Goal: Find specific page/section

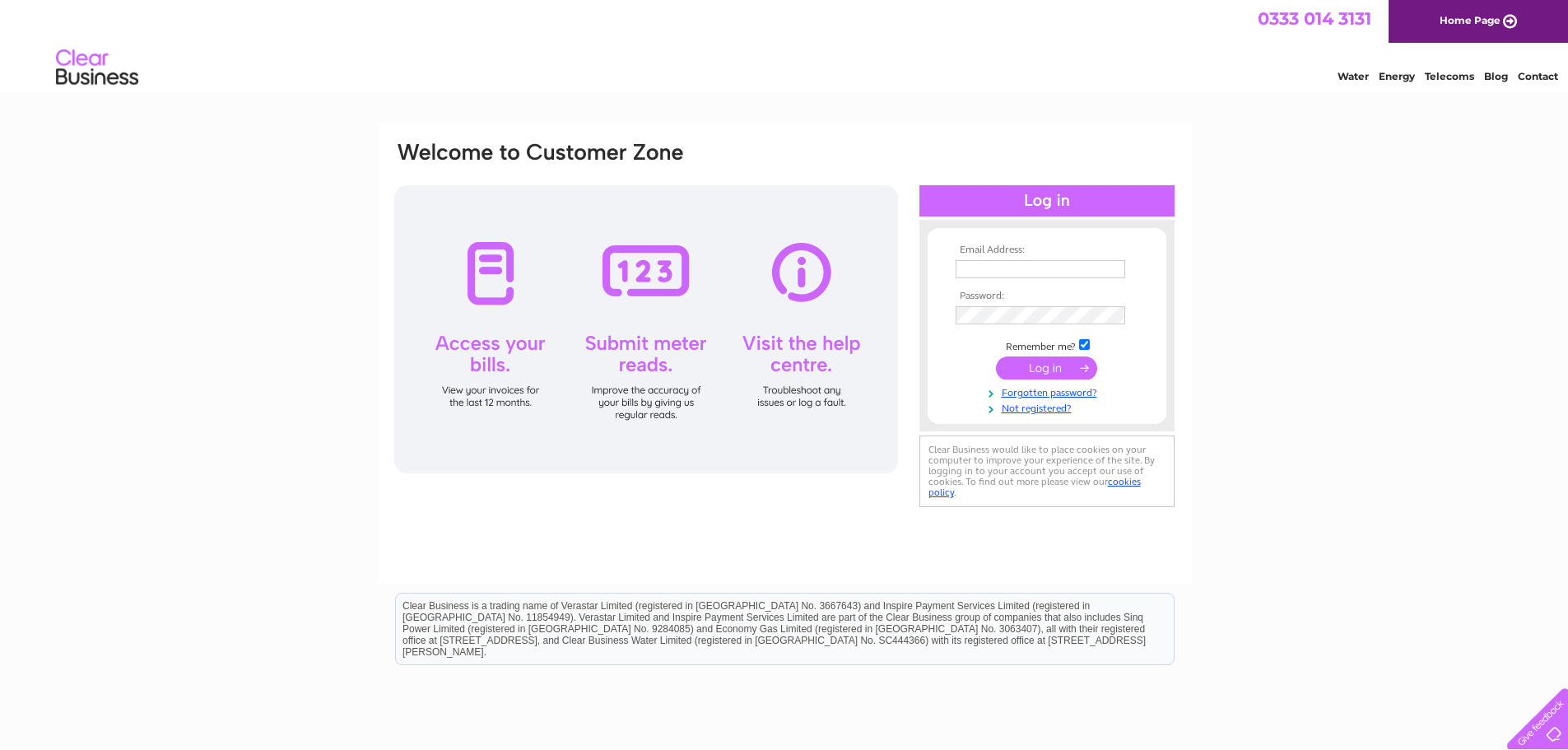
type input "martin.baylis@btinternet.com"
click at [1049, 368] on input "submit" at bounding box center [1047, 368] width 101 height 23
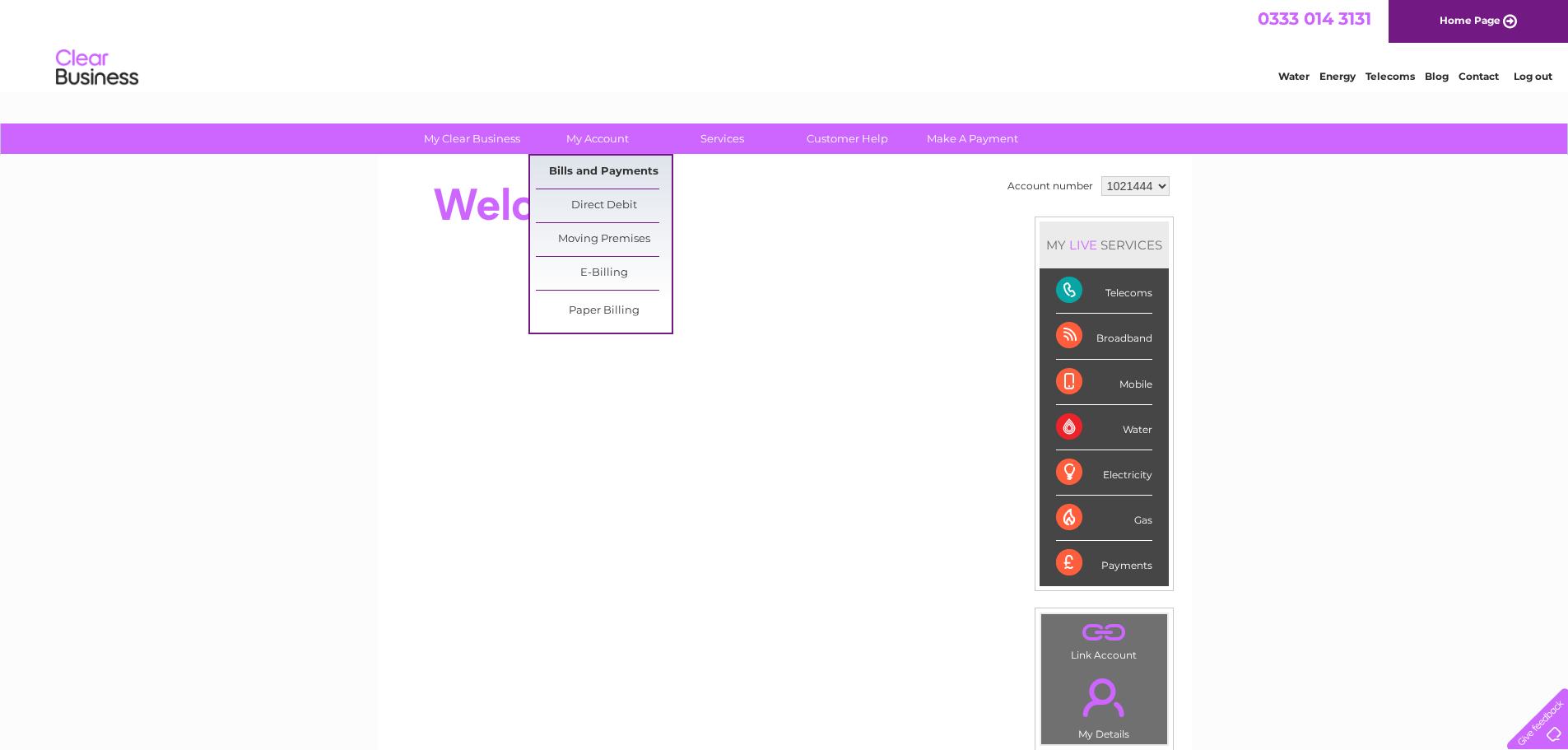
click at [599, 164] on link "Bills and Payments" at bounding box center [604, 172] width 136 height 33
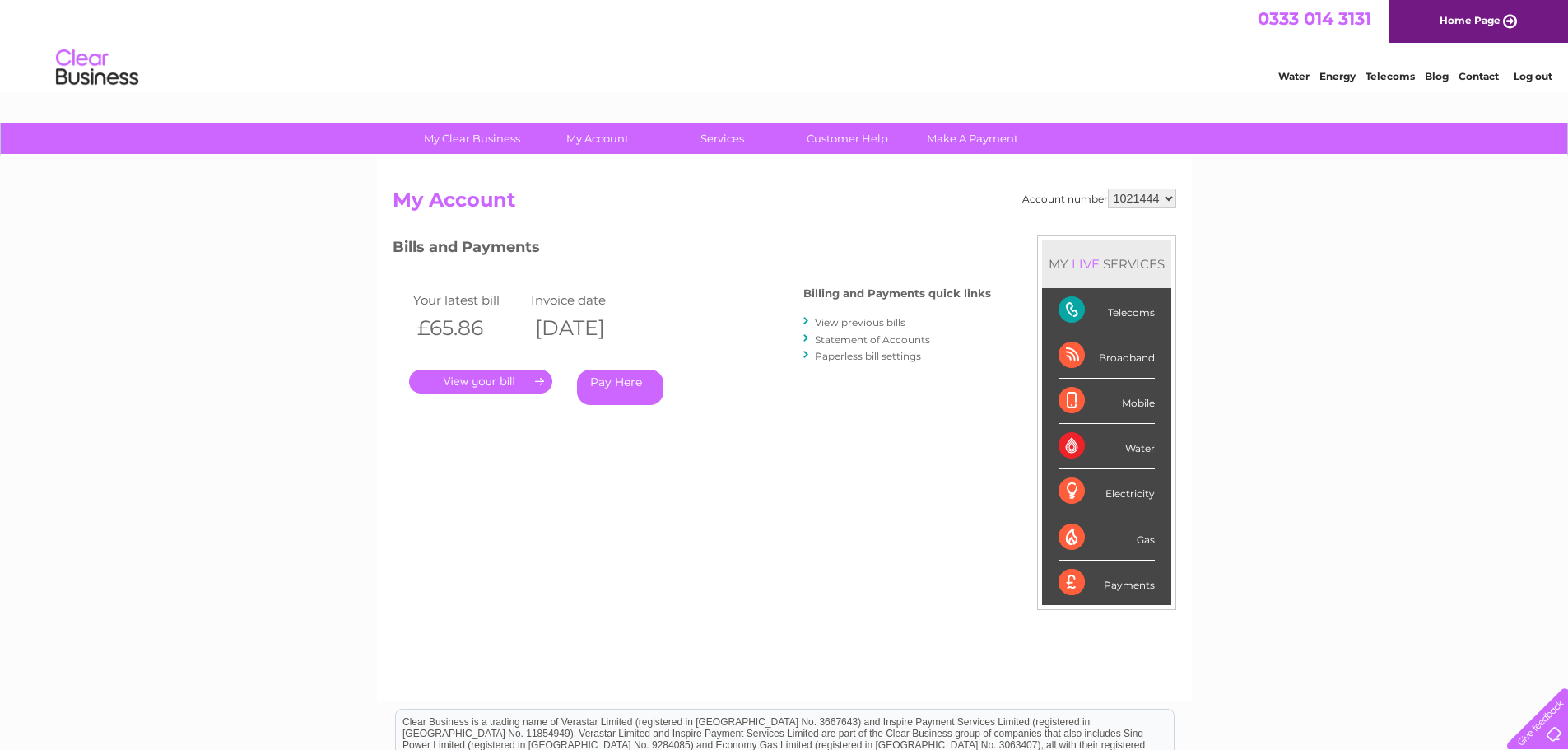
click at [482, 383] on link "." at bounding box center [480, 381] width 143 height 24
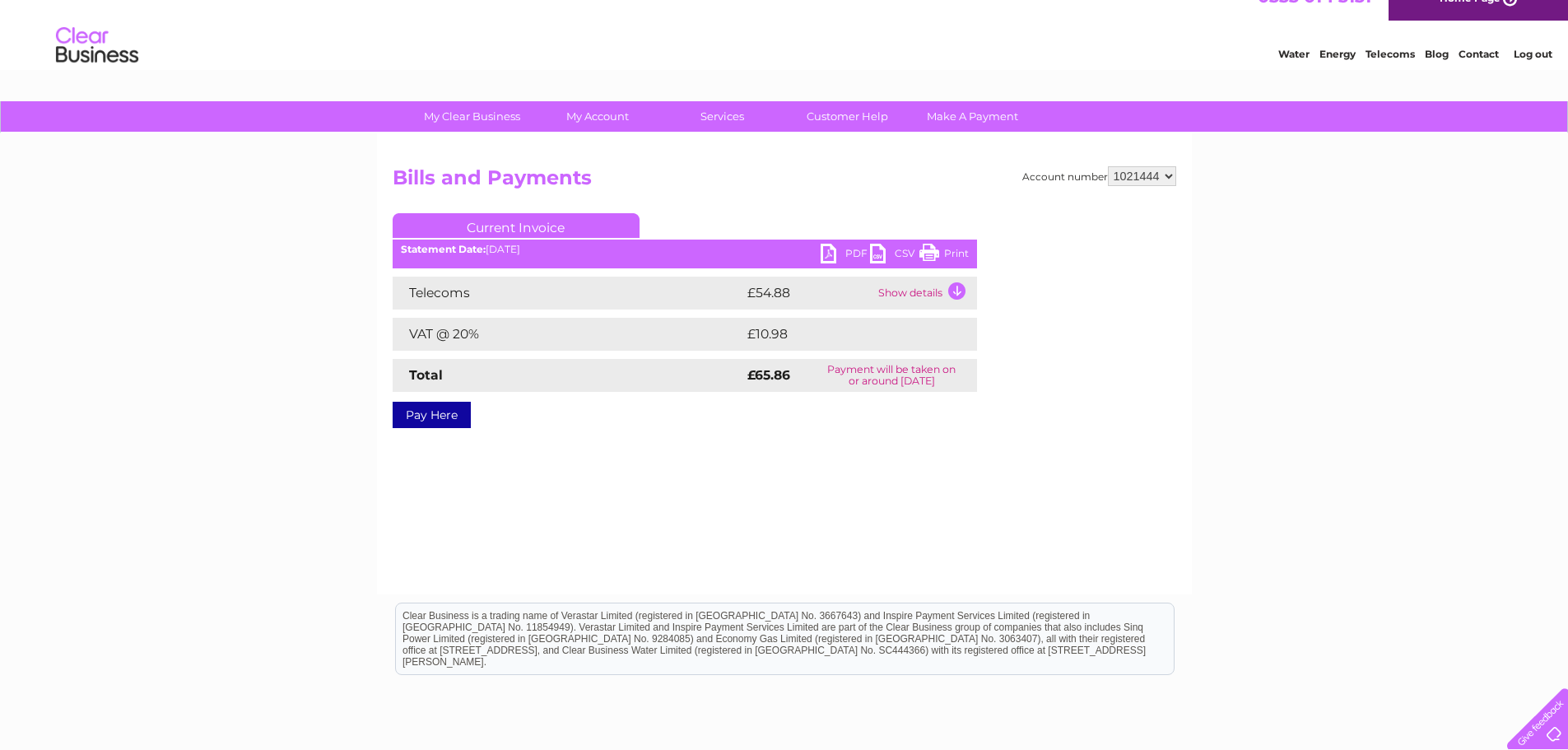
scroll to position [41, 0]
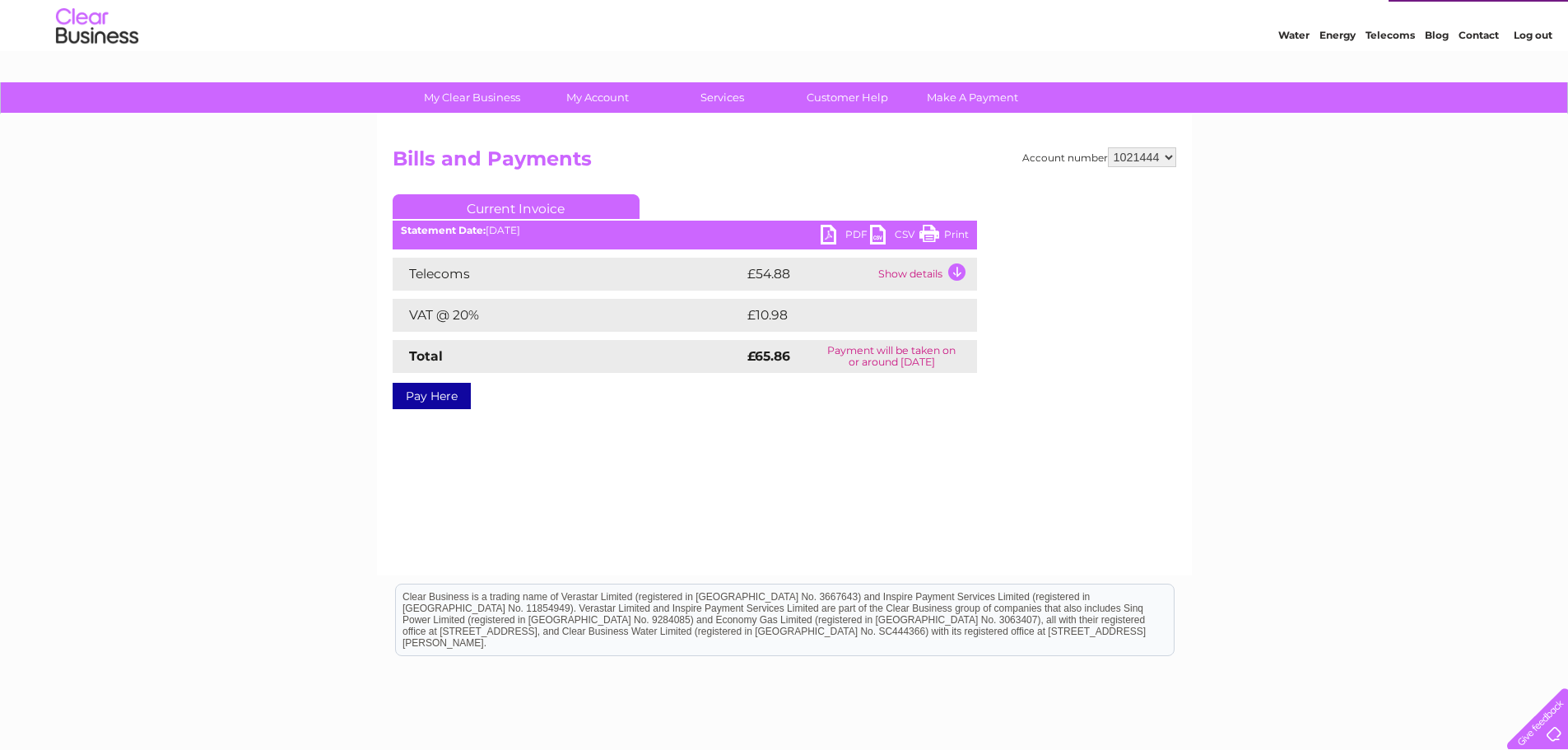
click at [829, 232] on link "PDF" at bounding box center [845, 236] width 50 height 24
